Goal: Task Accomplishment & Management: Manage account settings

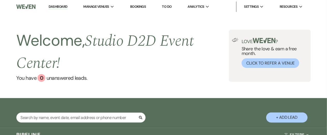
click at [138, 5] on link "Bookings" at bounding box center [138, 6] width 16 height 4
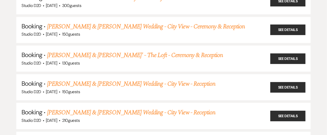
scroll to position [393, 0]
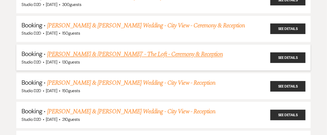
click at [119, 54] on link "[PERSON_NAME] & [PERSON_NAME]' - The Loft - Ceremony & Reception" at bounding box center [135, 54] width 176 height 9
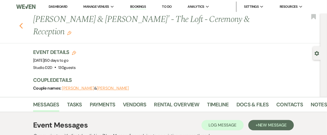
click at [21, 27] on use "button" at bounding box center [20, 26] width 3 height 6
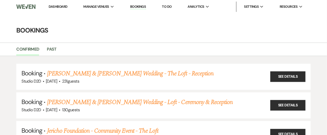
scroll to position [393, 0]
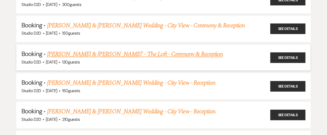
click at [112, 53] on link "[PERSON_NAME] & [PERSON_NAME]' - The Loft - Ceremony & Reception" at bounding box center [135, 54] width 176 height 9
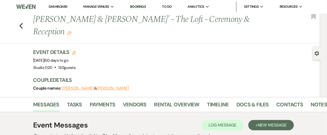
click at [67, 32] on use "button" at bounding box center [69, 33] width 4 height 4
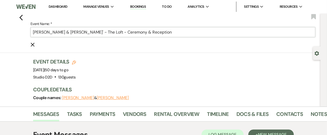
click at [98, 33] on input "[PERSON_NAME] & [PERSON_NAME]' - The Loft - Ceremony & Reception" at bounding box center [173, 32] width 285 height 10
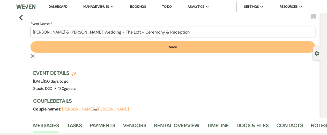
type input "[PERSON_NAME] & [PERSON_NAME]' Wedding - The Loft - Ceremony & Reception"
click at [100, 48] on button "Save" at bounding box center [173, 46] width 285 height 11
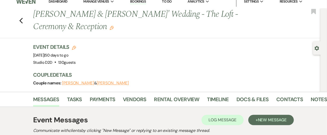
scroll to position [4, 0]
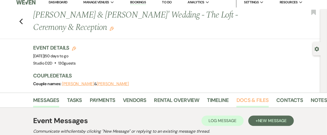
click at [249, 100] on link "Docs & Files" at bounding box center [252, 101] width 32 height 11
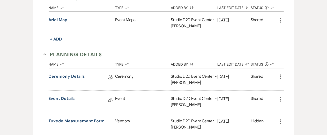
scroll to position [272, 0]
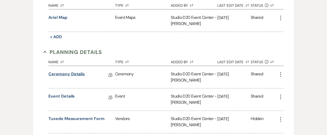
click at [73, 73] on link "Ceremony Details" at bounding box center [67, 75] width 36 height 8
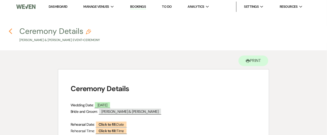
click at [10, 31] on icon "Previous" at bounding box center [11, 31] width 4 height 6
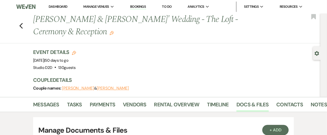
scroll to position [272, 0]
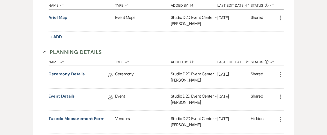
click at [65, 96] on link "Event Details" at bounding box center [62, 98] width 26 height 8
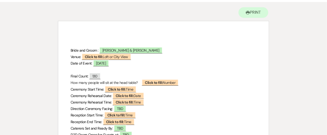
scroll to position [51, 0]
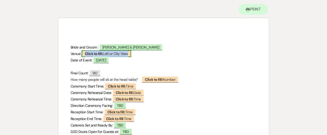
click at [117, 55] on span "Click to fill: Loft or City View" at bounding box center [106, 53] width 49 height 7
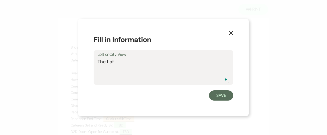
type textarea "The Loft"
click at [226, 99] on button "Save" at bounding box center [221, 96] width 24 height 10
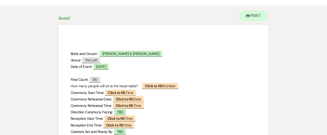
scroll to position [0, 0]
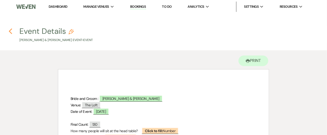
click at [10, 30] on use "button" at bounding box center [10, 31] width 3 height 6
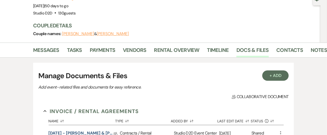
scroll to position [51, 0]
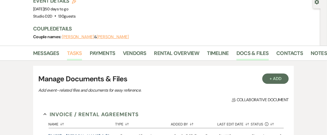
click at [78, 54] on link "Tasks" at bounding box center [74, 54] width 15 height 11
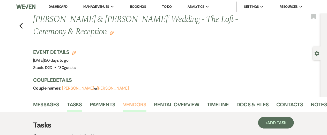
click at [139, 104] on link "Vendors" at bounding box center [134, 106] width 23 height 11
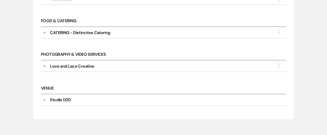
scroll to position [237, 0]
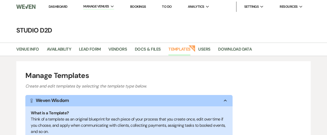
select select "Task List"
click at [140, 8] on link "Bookings" at bounding box center [138, 6] width 16 height 4
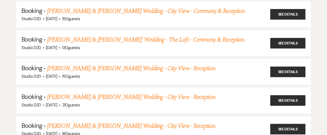
scroll to position [409, 0]
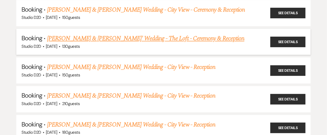
click at [114, 40] on link "[PERSON_NAME] & [PERSON_NAME]' Wedding - The Loft - Ceremony & Reception" at bounding box center [145, 38] width 197 height 9
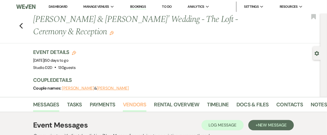
click at [130, 105] on link "Vendors" at bounding box center [134, 106] width 23 height 11
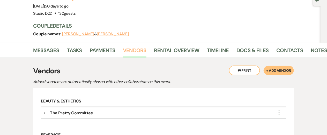
scroll to position [45, 0]
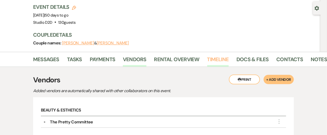
click at [216, 60] on link "Timeline" at bounding box center [218, 60] width 22 height 11
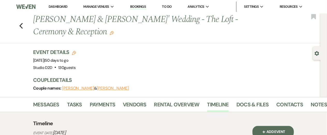
click at [142, 7] on link "Bookings" at bounding box center [138, 6] width 16 height 5
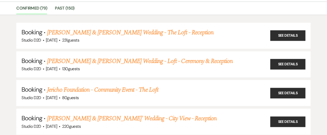
scroll to position [130, 0]
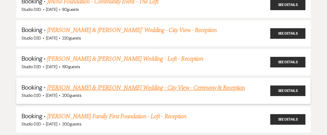
click at [89, 87] on link "[PERSON_NAME] & [PERSON_NAME] Wedding - City View - Ceremony & Reception" at bounding box center [146, 87] width 198 height 9
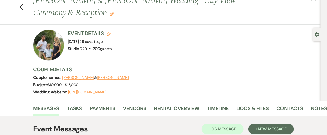
scroll to position [19, 0]
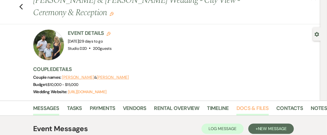
click at [259, 108] on link "Docs & Files" at bounding box center [252, 109] width 32 height 11
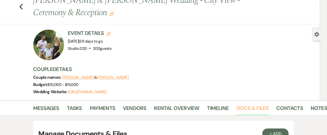
click at [259, 108] on link "Docs & Files" at bounding box center [252, 109] width 32 height 11
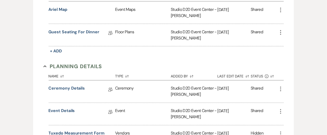
scroll to position [333, 0]
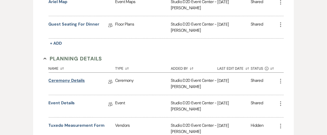
click at [77, 81] on link "Ceremony Details" at bounding box center [67, 82] width 36 height 8
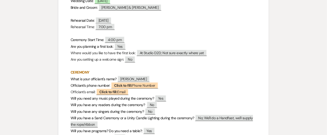
scroll to position [118, 0]
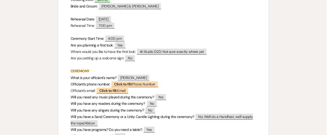
click at [150, 69] on p "CEREMONY" at bounding box center [164, 71] width 186 height 6
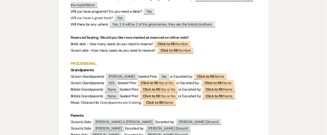
scroll to position [238, 0]
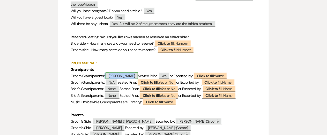
click at [135, 76] on span "Mary VanAllsburg" at bounding box center [122, 76] width 33 height 7
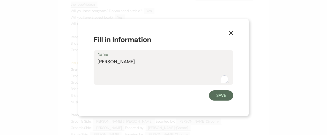
drag, startPoint x: 139, startPoint y: 61, endPoint x: 98, endPoint y: 63, distance: 41.2
click at [98, 63] on textarea "Mary VanAllsburg" at bounding box center [164, 71] width 132 height 26
click at [217, 95] on button "Save" at bounding box center [221, 96] width 24 height 10
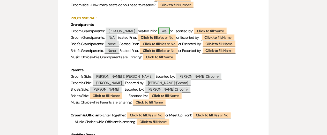
scroll to position [283, 0]
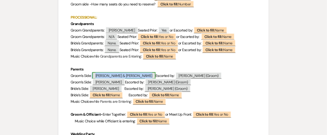
click at [124, 76] on span "Greg & Nancy VanderSyde" at bounding box center [123, 75] width 63 height 7
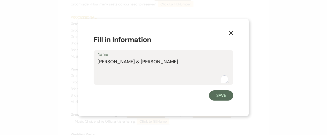
drag, startPoint x: 157, startPoint y: 62, endPoint x: 96, endPoint y: 60, distance: 61.4
click at [96, 60] on div "Name Greg & Nancy VanderSyde" at bounding box center [164, 67] width 140 height 34
click at [216, 96] on button "Save" at bounding box center [221, 96] width 24 height 10
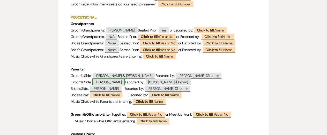
click at [113, 83] on span "Nan Dykhouse" at bounding box center [108, 82] width 33 height 7
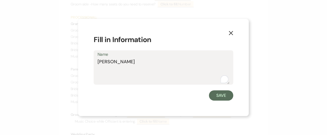
drag, startPoint x: 132, startPoint y: 63, endPoint x: 98, endPoint y: 63, distance: 33.6
click at [98, 63] on textarea "Nan Dykhouse" at bounding box center [164, 71] width 132 height 26
click at [216, 97] on button "Save" at bounding box center [221, 96] width 24 height 10
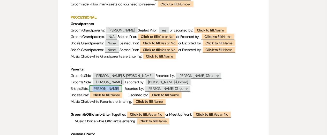
click at [109, 88] on span "Pam Otten" at bounding box center [106, 89] width 33 height 7
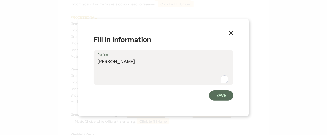
drag, startPoint x: 128, startPoint y: 63, endPoint x: 94, endPoint y: 60, distance: 33.2
click at [94, 60] on div "Name Pam Otten" at bounding box center [164, 67] width 140 height 34
click at [227, 96] on button "Save" at bounding box center [221, 96] width 24 height 10
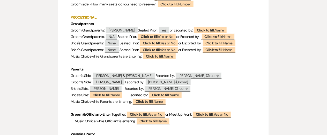
scroll to position [0, 0]
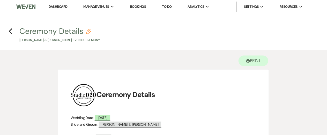
click at [136, 6] on link "Bookings" at bounding box center [138, 6] width 16 height 5
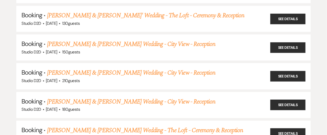
scroll to position [435, 0]
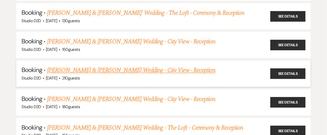
click at [101, 69] on link "[PERSON_NAME] & [PERSON_NAME] Wedding - City View - Reception" at bounding box center [131, 70] width 168 height 9
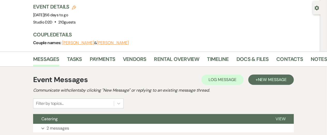
scroll to position [57, 0]
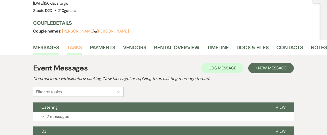
click at [77, 43] on link "Tasks" at bounding box center [74, 48] width 15 height 11
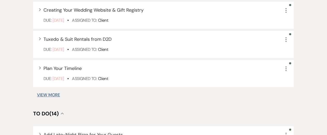
scroll to position [400, 0]
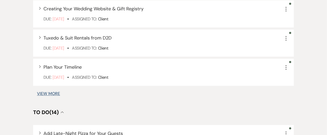
click at [56, 92] on button "View More" at bounding box center [48, 94] width 23 height 4
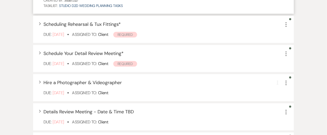
scroll to position [578, 0]
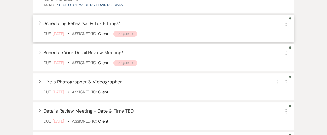
click at [285, 21] on icon "More" at bounding box center [286, 24] width 6 height 6
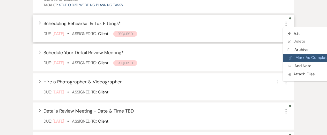
click at [296, 54] on button "Plan Portal Link Mark As Complete" at bounding box center [308, 58] width 51 height 8
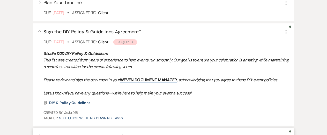
scroll to position [464, 0]
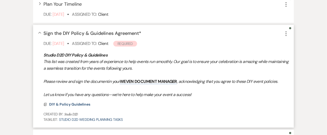
click at [129, 30] on span "Sign the DIY Policy & Guidelines Agreement *" at bounding box center [92, 33] width 98 height 6
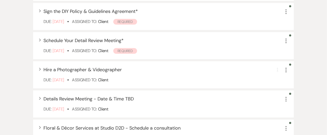
scroll to position [486, 0]
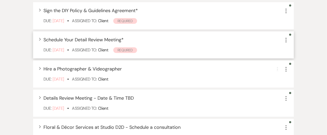
click at [106, 37] on span "Schedule Your Detail Review Meeting *" at bounding box center [83, 40] width 80 height 6
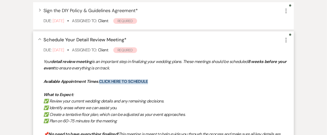
click at [135, 79] on link "Click Here to Schedule" at bounding box center [123, 81] width 49 height 5
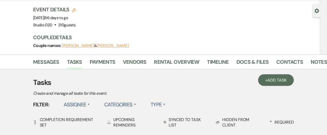
scroll to position [40, 0]
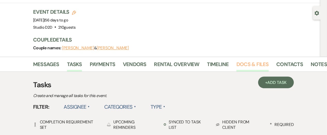
click at [241, 60] on link "Docs & Files" at bounding box center [252, 65] width 32 height 11
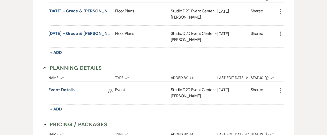
scroll to position [330, 0]
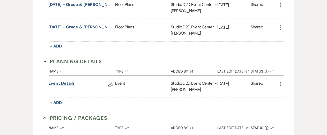
click at [69, 81] on link "Event Details" at bounding box center [62, 85] width 26 height 8
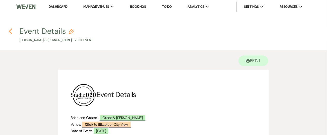
click at [11, 32] on icon "Previous" at bounding box center [11, 31] width 4 height 6
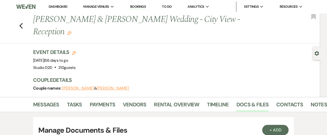
click at [136, 7] on link "Bookings" at bounding box center [138, 6] width 16 height 5
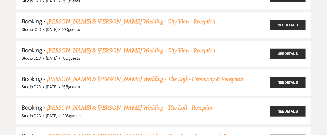
scroll to position [484, 0]
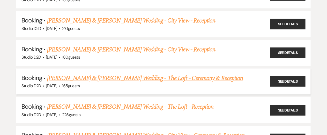
click at [100, 78] on link "[PERSON_NAME] & [PERSON_NAME] Wedding - The Loft - Ceremony & Reception" at bounding box center [145, 78] width 196 height 9
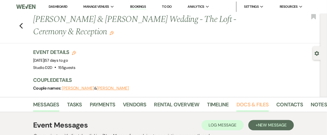
click at [247, 105] on link "Docs & Files" at bounding box center [252, 106] width 32 height 11
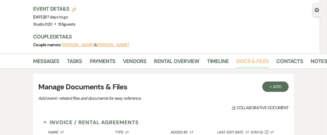
scroll to position [135, 0]
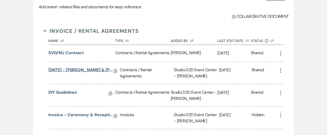
click at [86, 69] on link "10-11-25 - Sarah & Marcus - Wedding Agreement" at bounding box center [81, 71] width 65 height 8
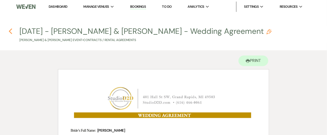
click at [10, 30] on use "button" at bounding box center [10, 31] width 3 height 6
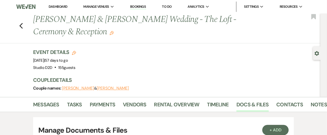
click at [110, 32] on icon "Edit" at bounding box center [112, 33] width 4 height 4
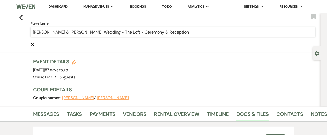
click at [169, 34] on input "[PERSON_NAME] & [PERSON_NAME] Wedding - The Loft - Ceremony & Reception" at bounding box center [173, 32] width 285 height 10
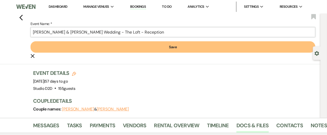
type input "Marcus Jackson & Sarah Van Dyke's Wedding - The Loft - Reception"
click at [171, 48] on button "Save" at bounding box center [173, 46] width 285 height 11
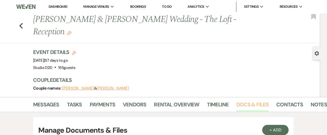
click at [243, 101] on link "Docs & Files" at bounding box center [252, 106] width 32 height 11
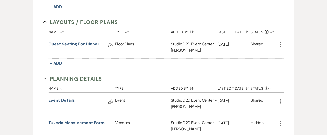
scroll to position [287, 0]
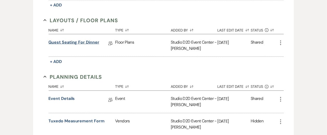
click at [83, 39] on link "Guest Seating for Dinner" at bounding box center [74, 43] width 51 height 8
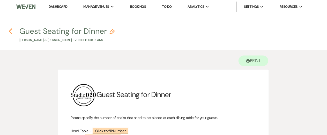
click at [10, 32] on icon "Previous" at bounding box center [11, 31] width 4 height 6
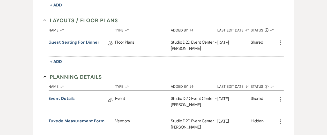
scroll to position [321, 0]
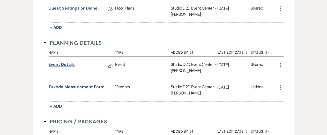
click at [69, 62] on link "Event Details" at bounding box center [62, 66] width 26 height 8
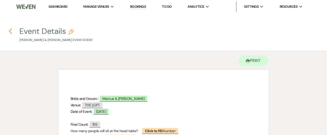
click at [12, 30] on icon "Previous" at bounding box center [11, 31] width 4 height 6
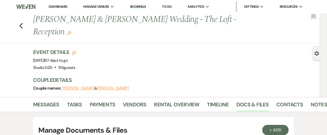
click at [61, 8] on link "Dashboard" at bounding box center [58, 6] width 19 height 4
